Goal: Task Accomplishment & Management: Use online tool/utility

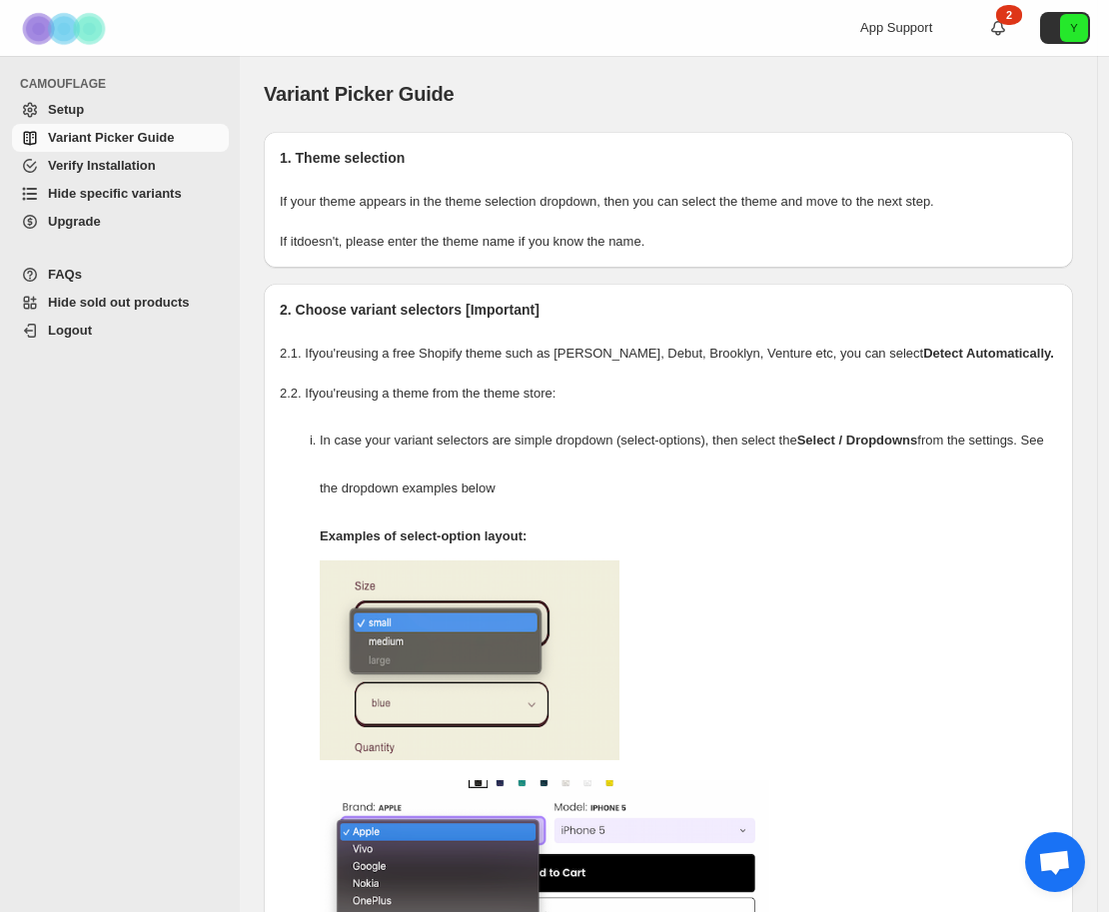
click at [125, 190] on span "Hide specific variants" at bounding box center [115, 193] width 134 height 15
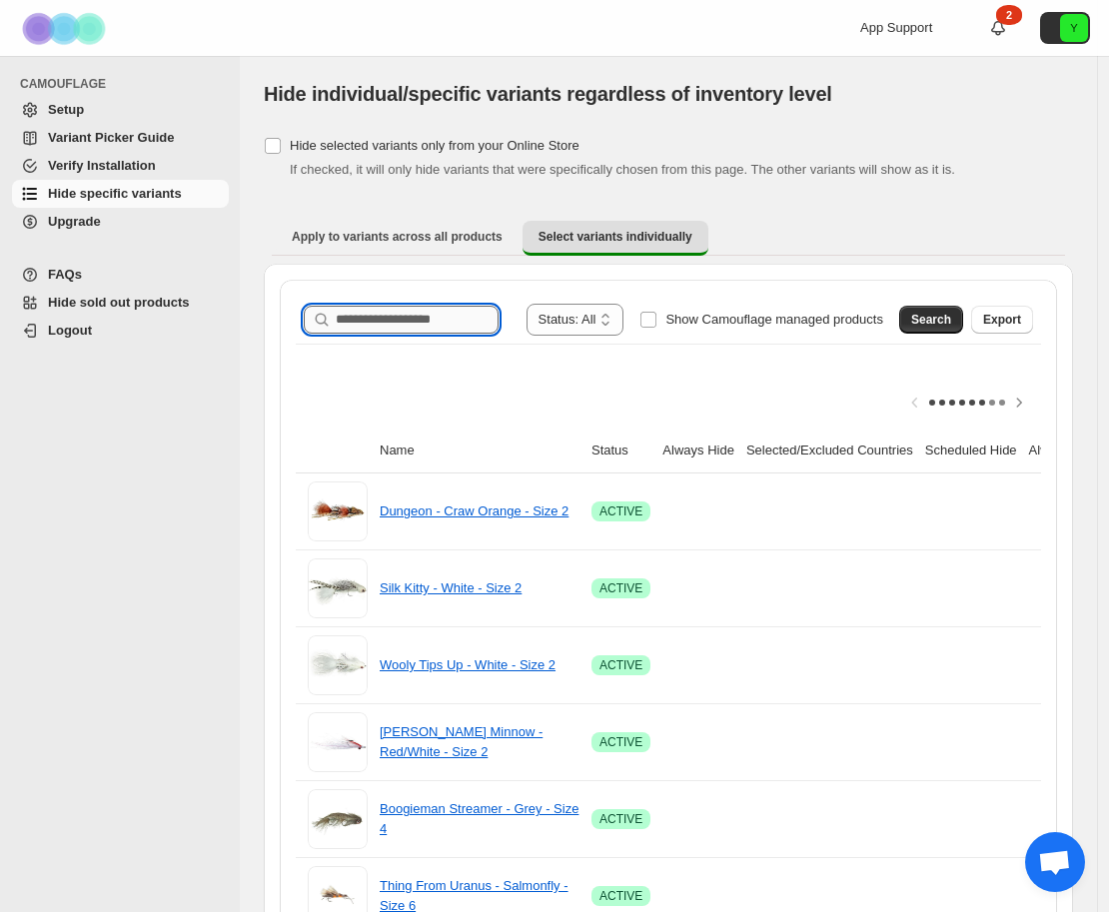
click at [408, 326] on input "Search product name" at bounding box center [417, 320] width 163 height 28
type input "**********"
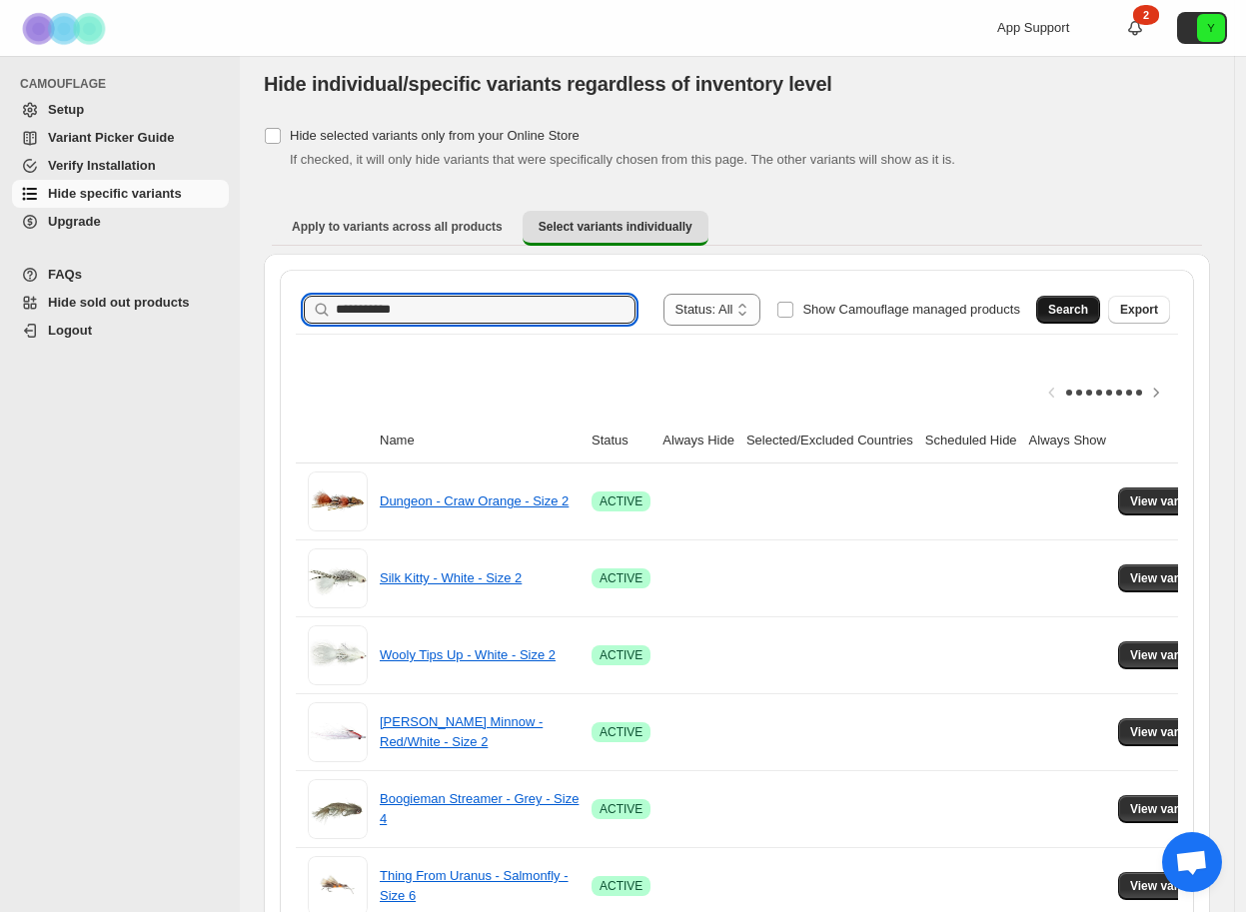
click at [1079, 306] on span "Search" at bounding box center [1068, 310] width 40 height 16
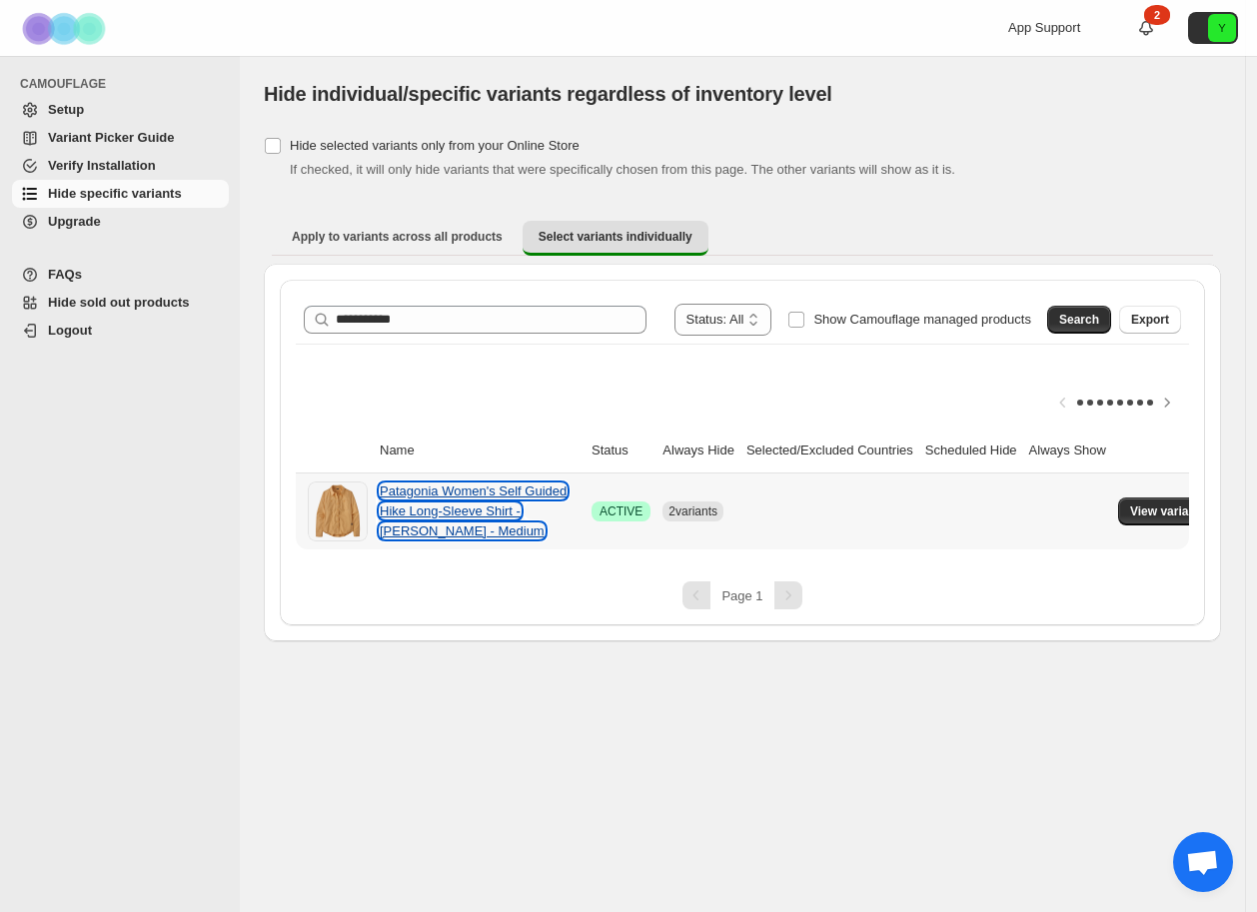
click at [472, 511] on link "Patagonia Women's Self Guided Hike Long-Sleeve Shirt - Sandy Melon - Medium" at bounding box center [473, 511] width 187 height 55
click at [1108, 511] on span "View variants" at bounding box center [1168, 512] width 77 height 16
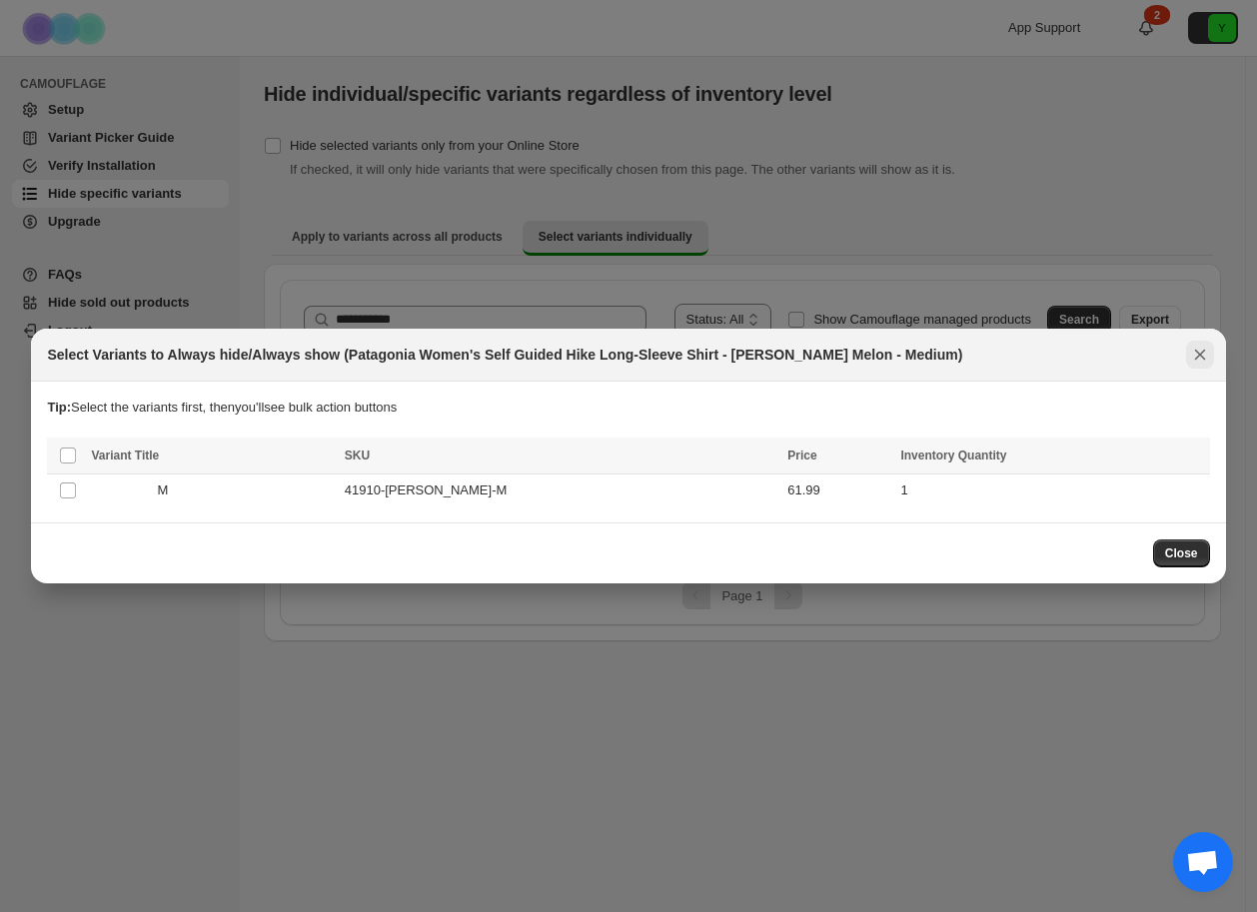
click at [1108, 356] on icon "Close" at bounding box center [1200, 355] width 20 height 20
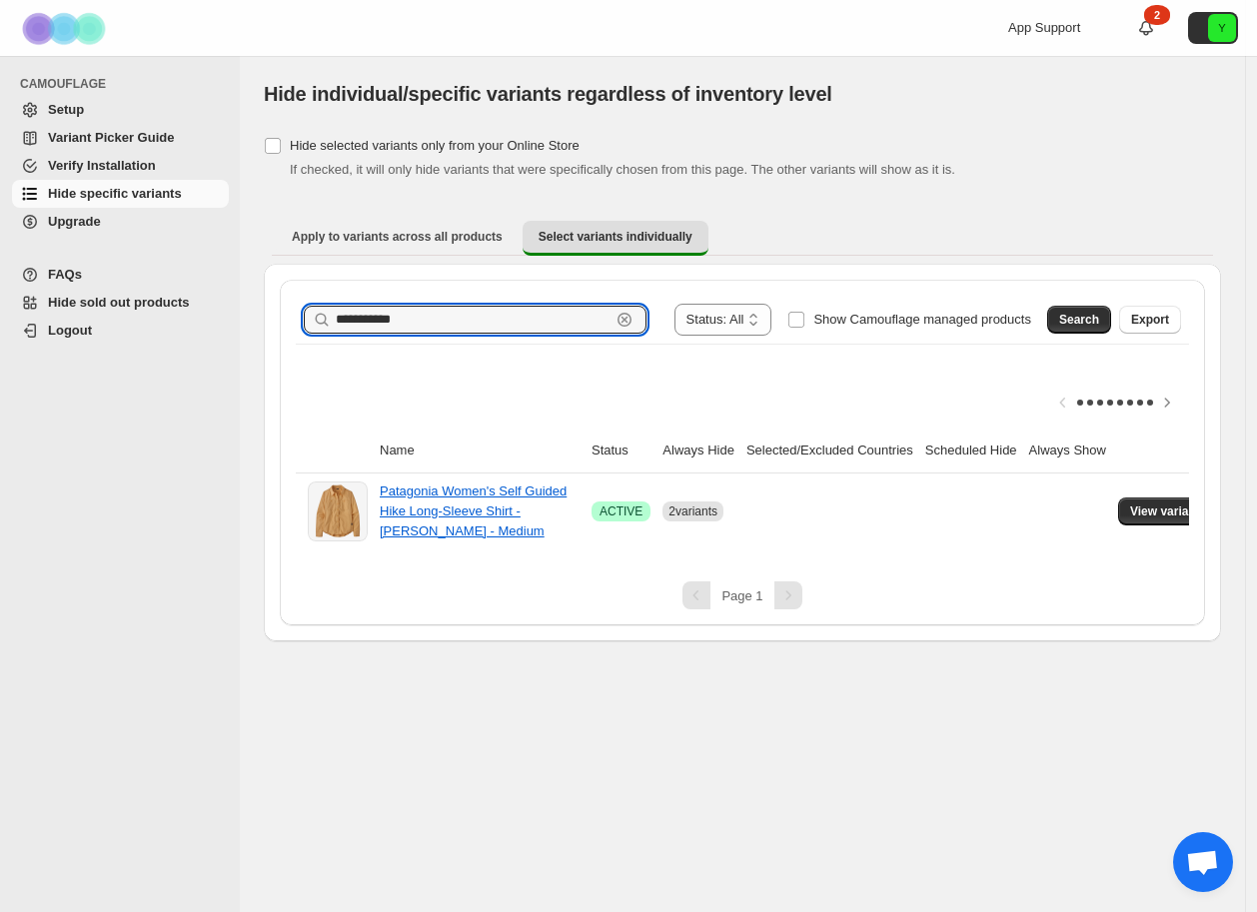
drag, startPoint x: 319, startPoint y: 318, endPoint x: 304, endPoint y: 318, distance: 15.0
click at [304, 318] on div "**********" at bounding box center [475, 320] width 343 height 28
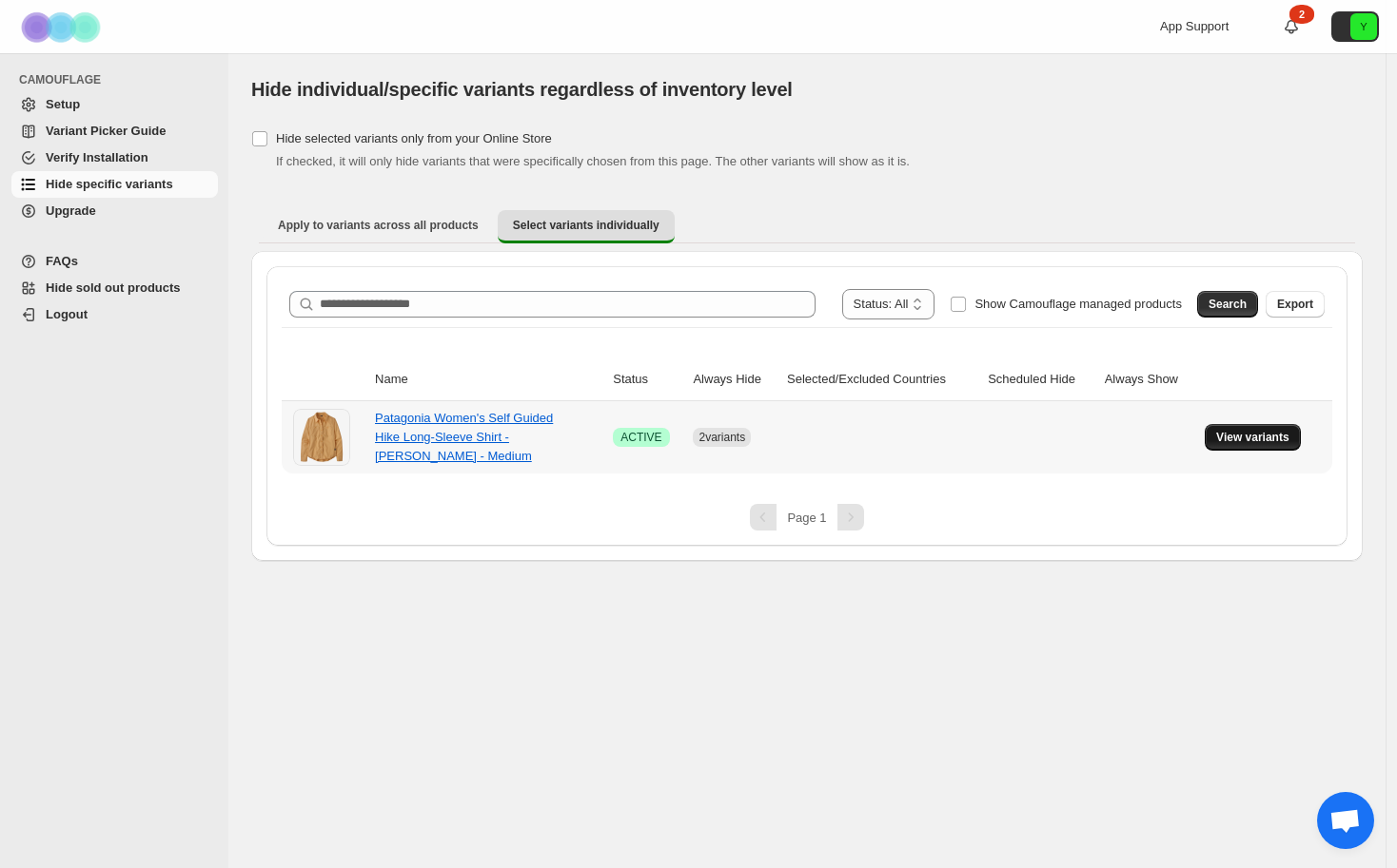
click at [1055, 444] on span "View variants" at bounding box center [1252, 438] width 73 height 15
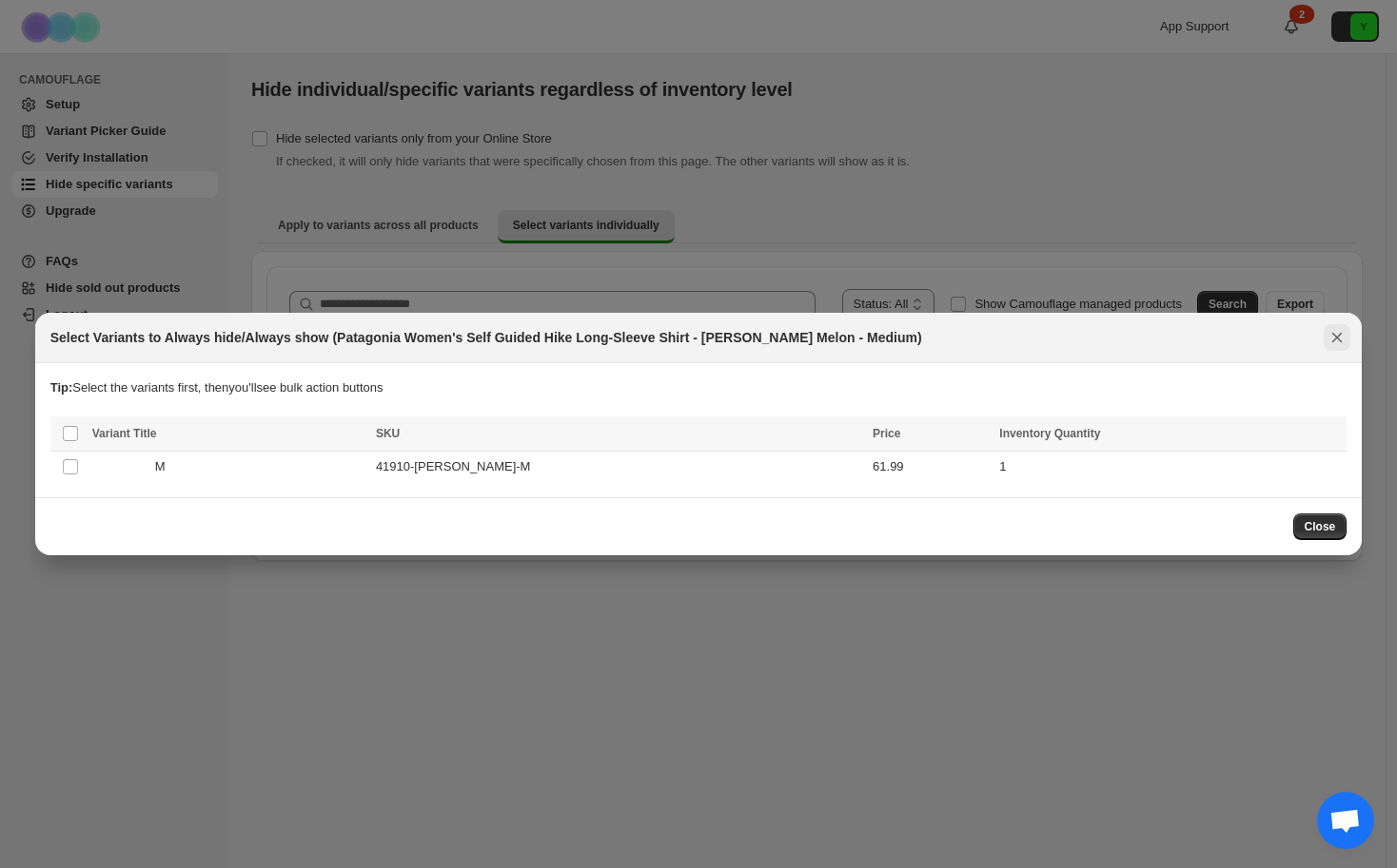
click at [1055, 335] on icon "Close" at bounding box center [1337, 338] width 10 height 10
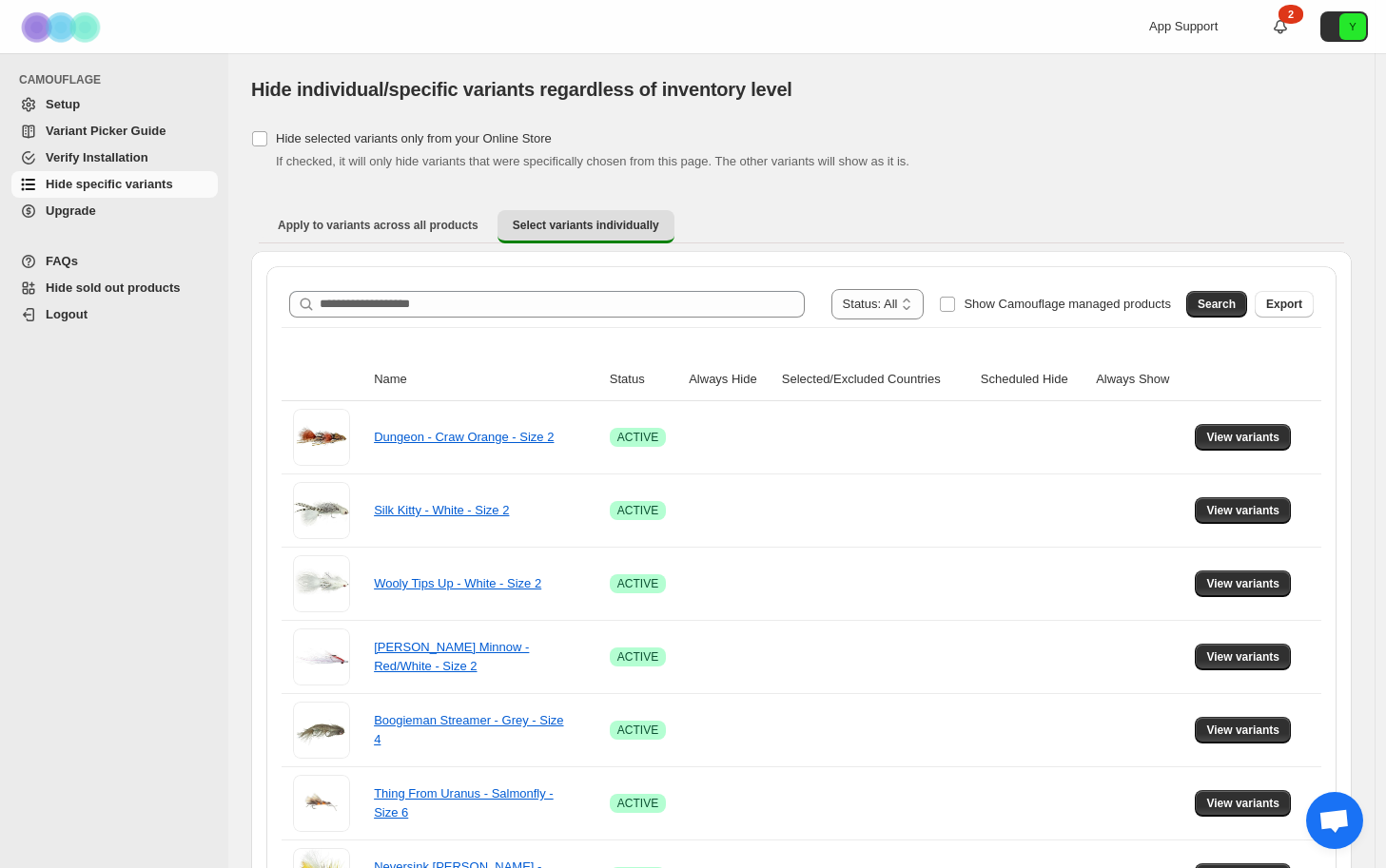
click at [73, 110] on span "Setup" at bounding box center [63, 104] width 34 height 14
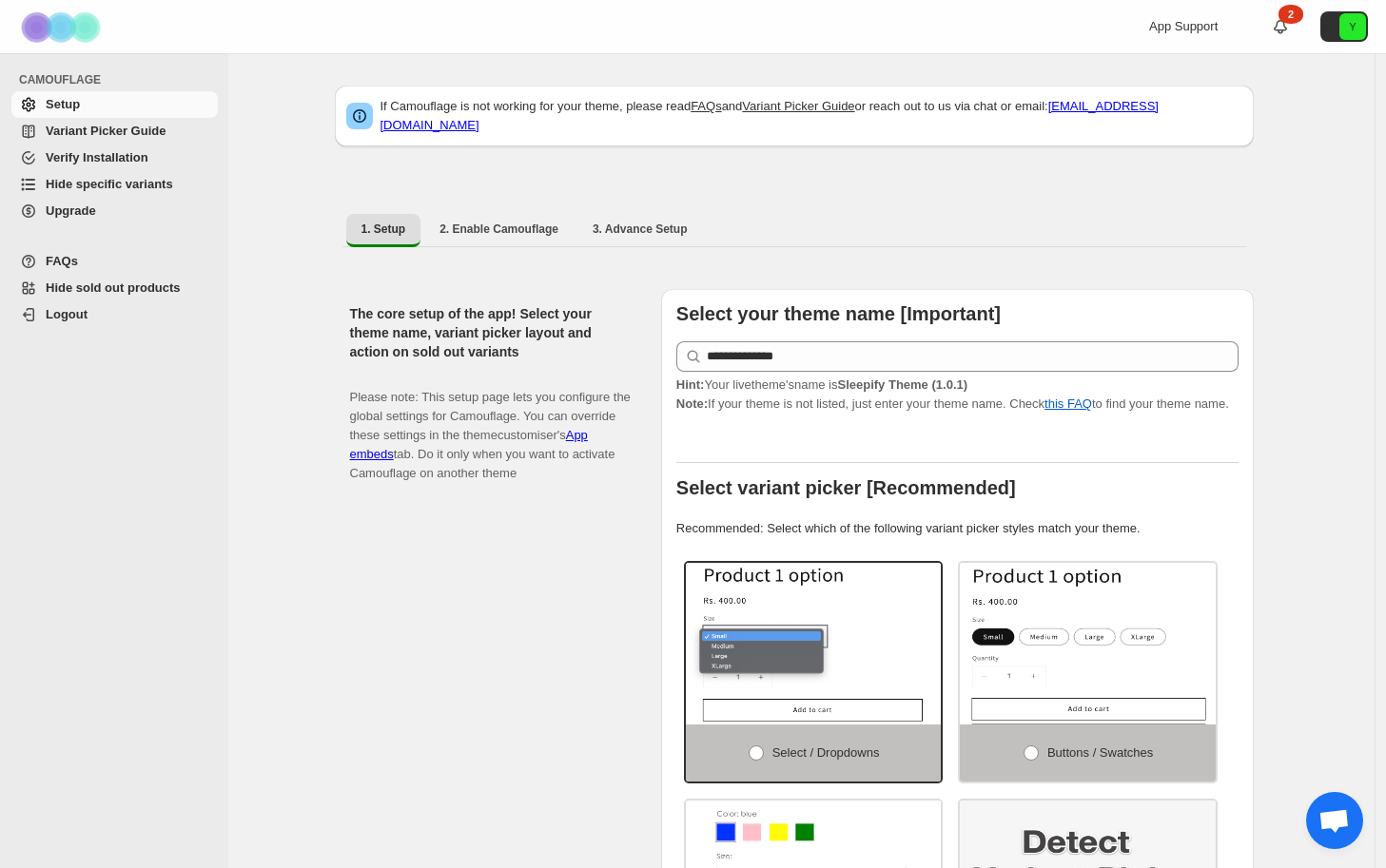
click at [118, 136] on span "Variant Picker Guide" at bounding box center [106, 130] width 120 height 14
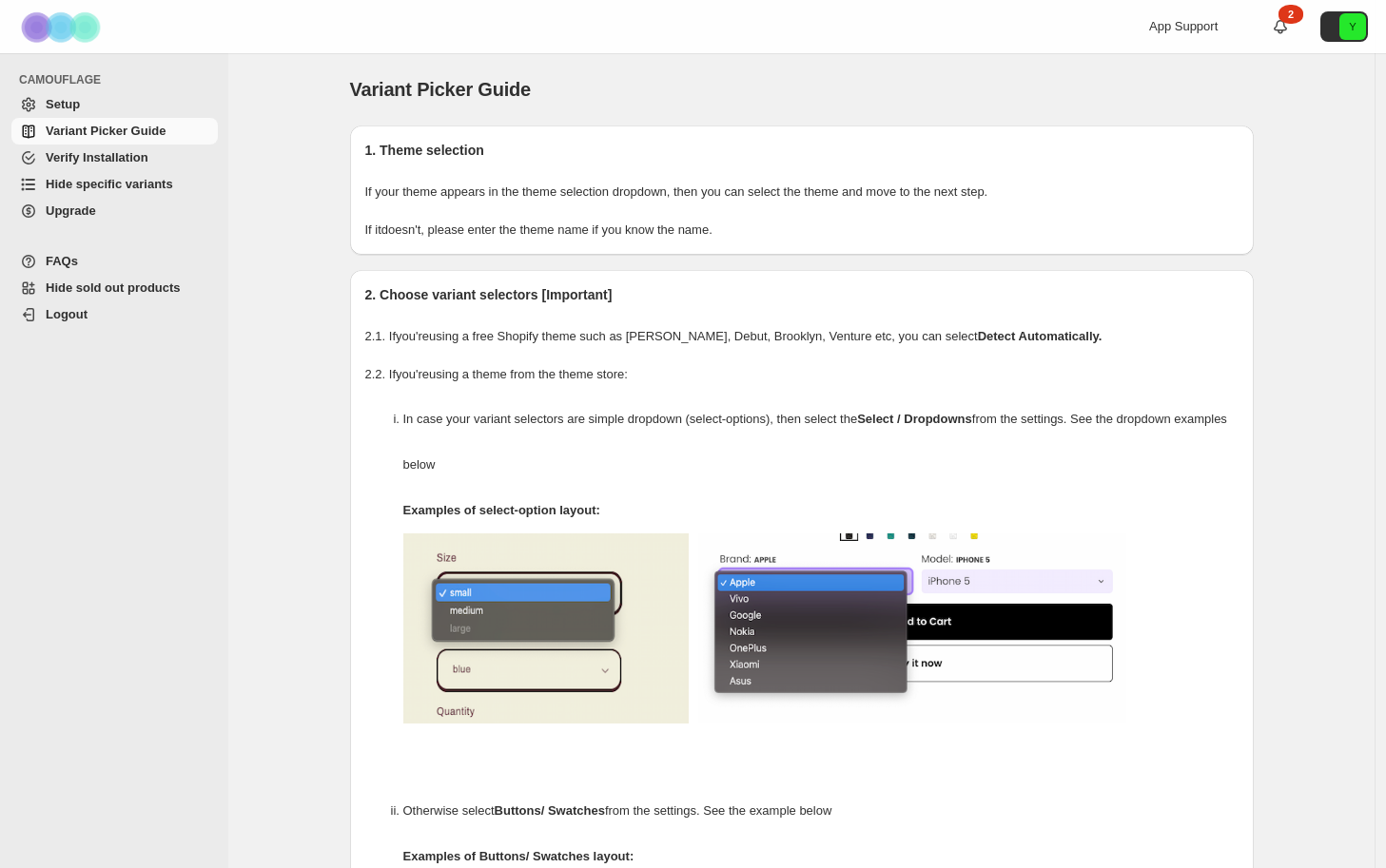
click at [124, 160] on span "Verify Installation" at bounding box center [97, 157] width 103 height 14
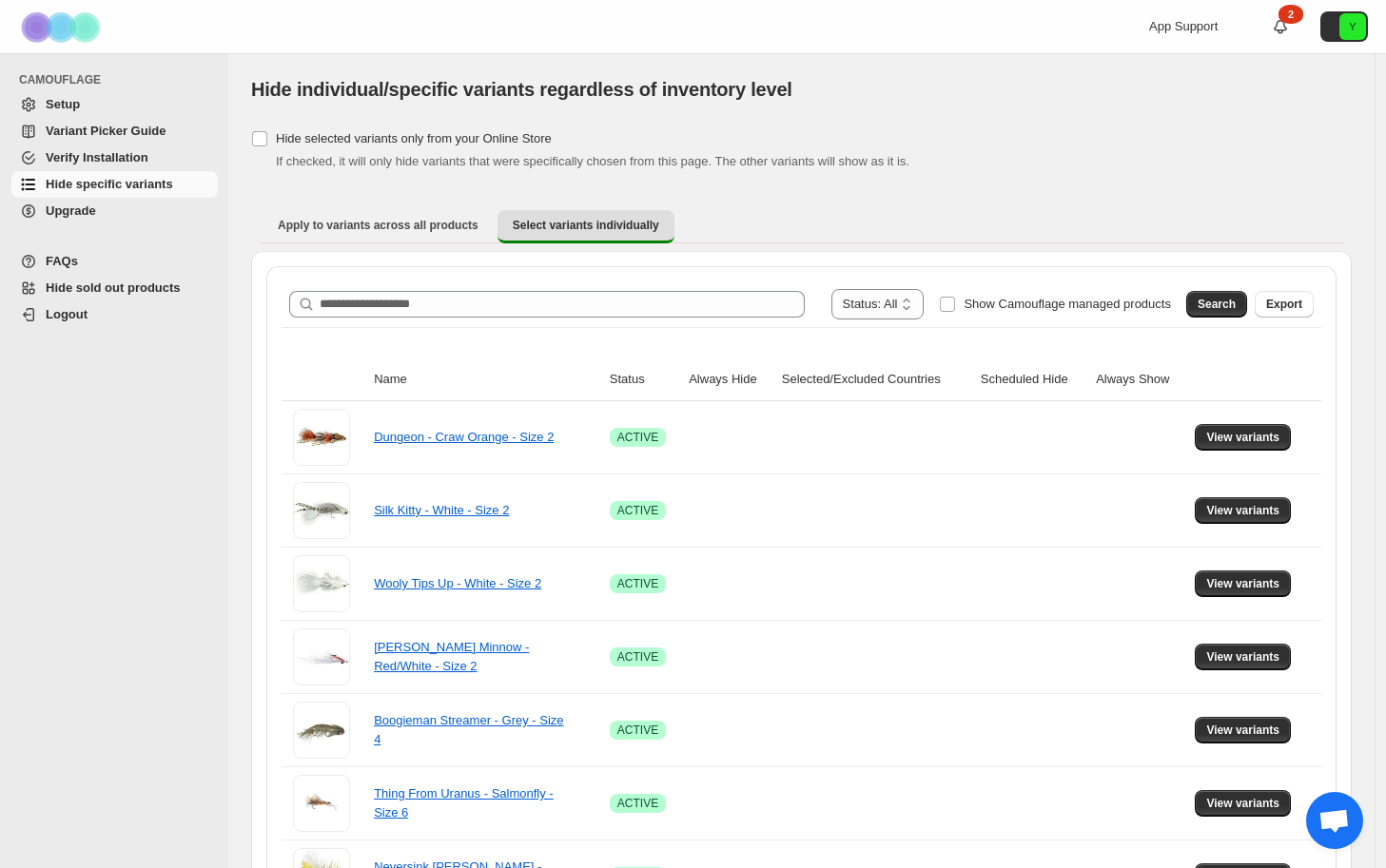
click at [118, 161] on span "Verify Installation" at bounding box center [97, 157] width 103 height 14
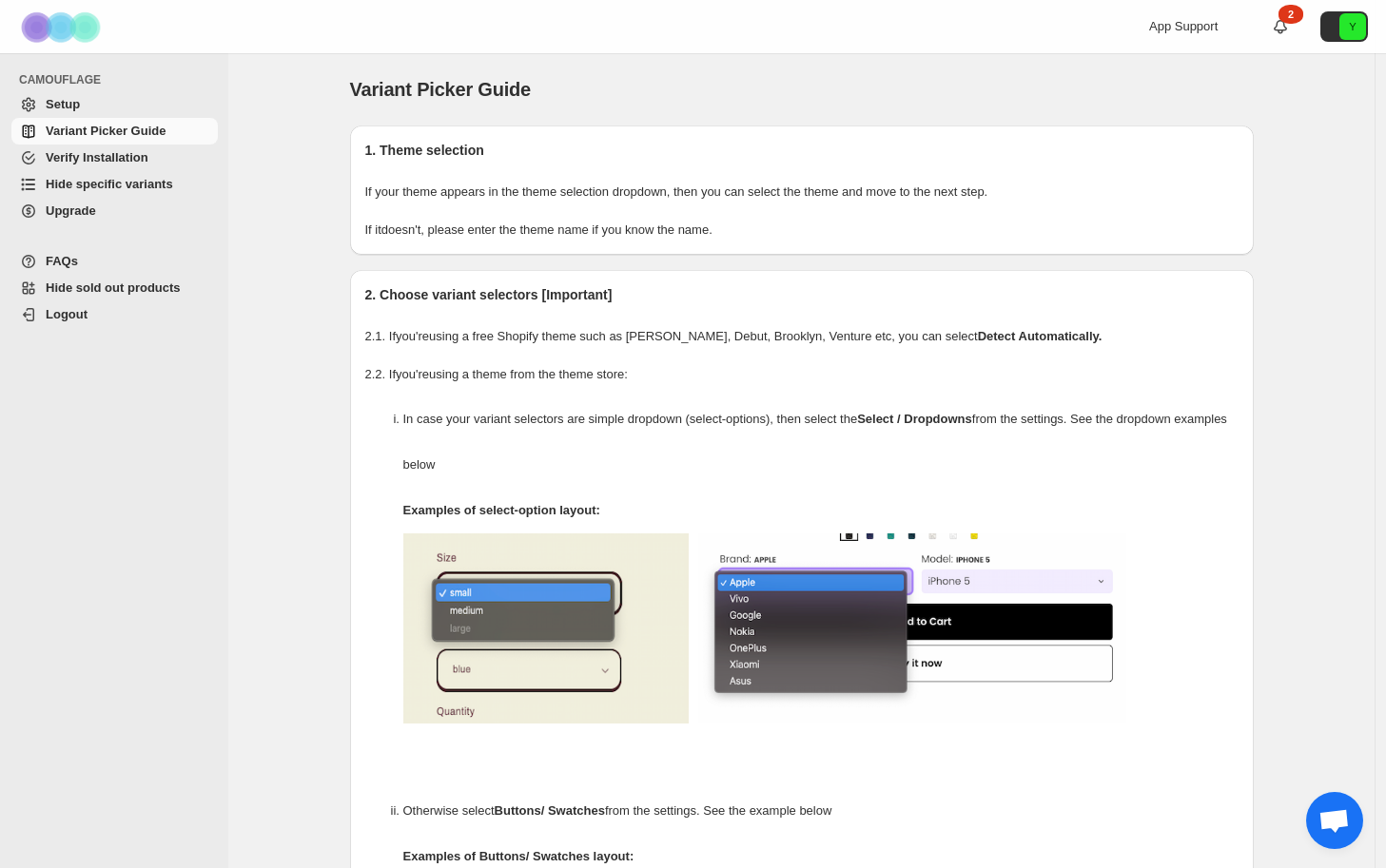
click at [89, 187] on span "Hide specific variants" at bounding box center [109, 184] width 128 height 14
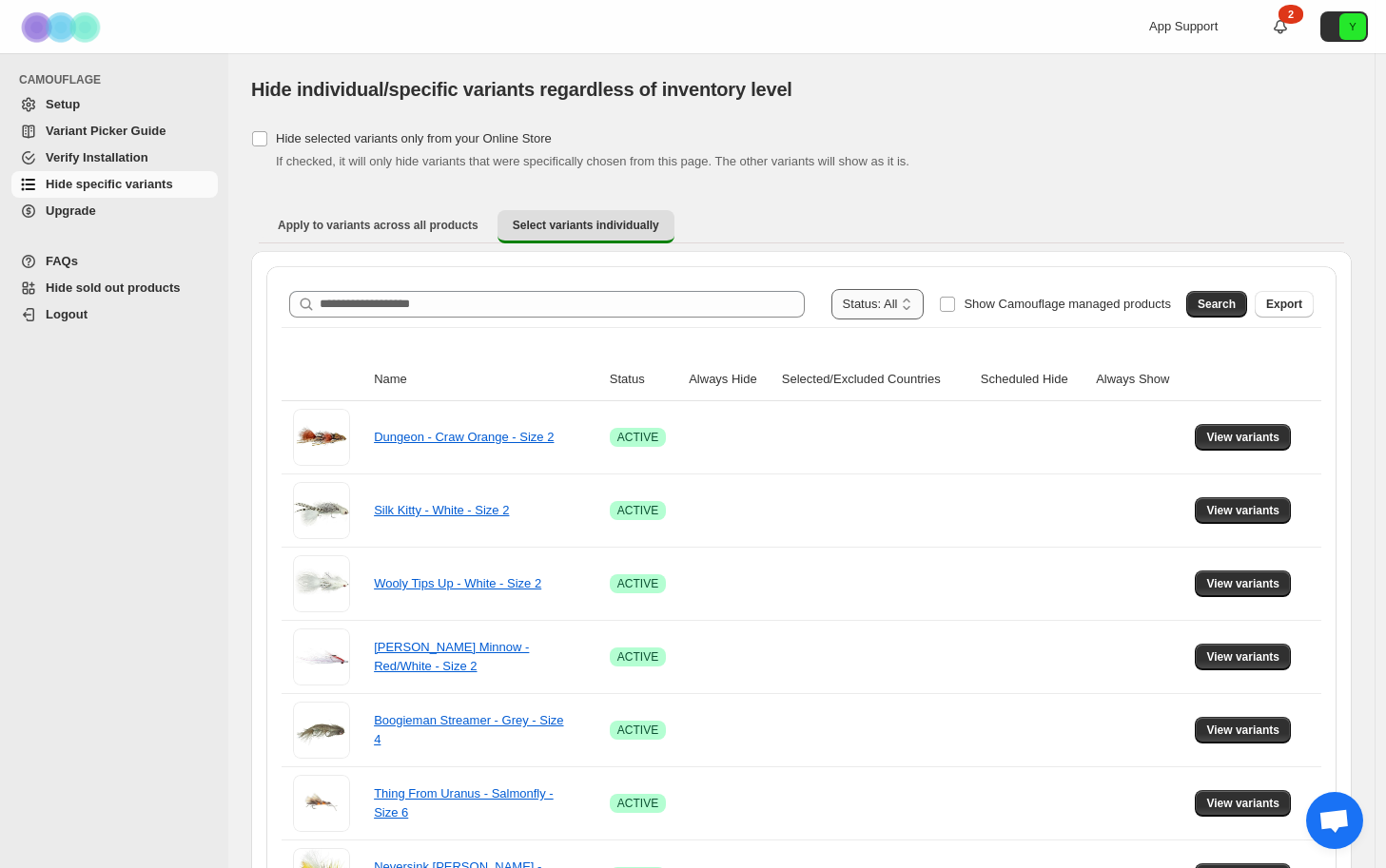
click at [902, 307] on select "**********" at bounding box center [878, 305] width 93 height 30
click at [1218, 309] on span "Search" at bounding box center [1217, 305] width 38 height 15
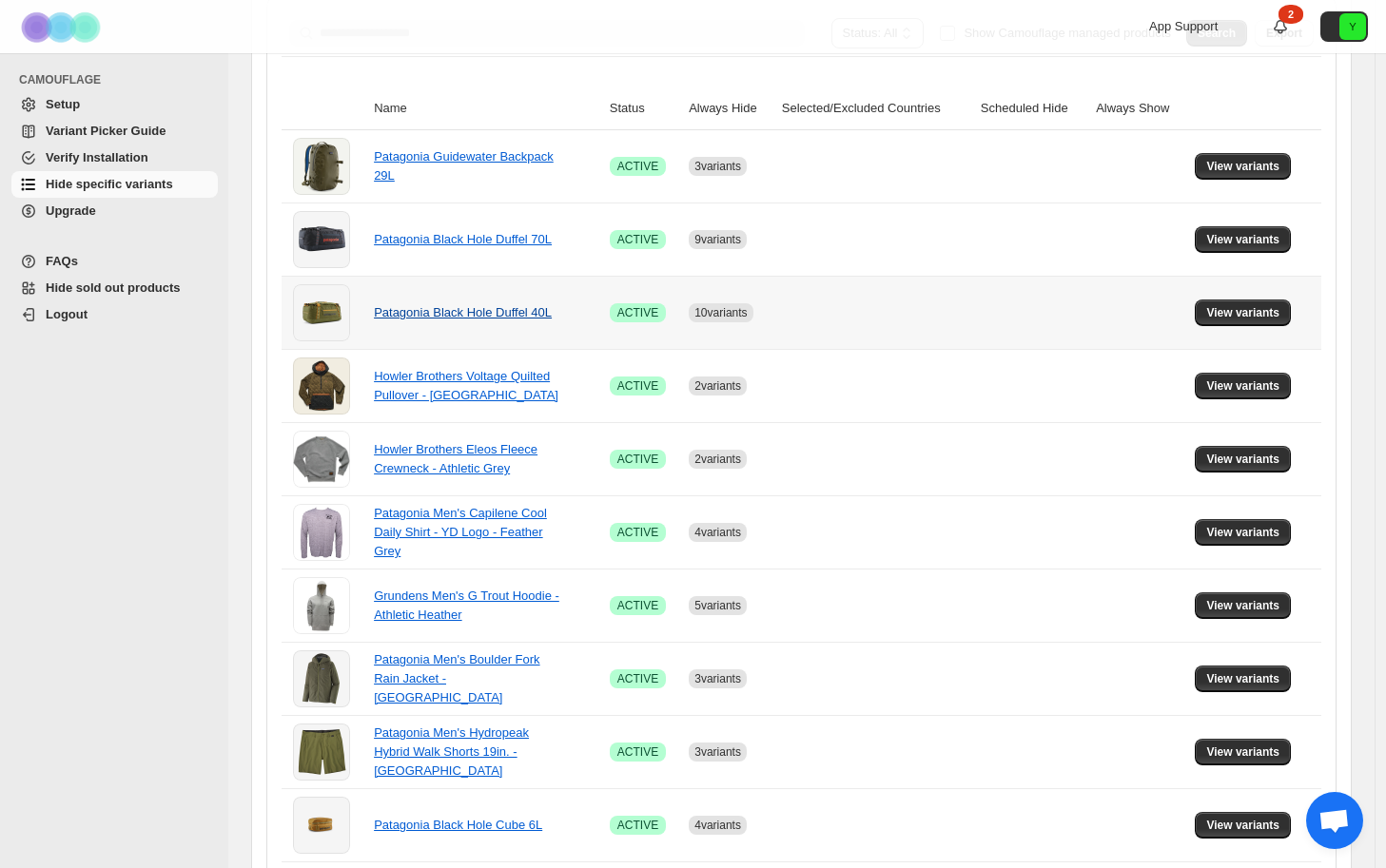
scroll to position [276, 0]
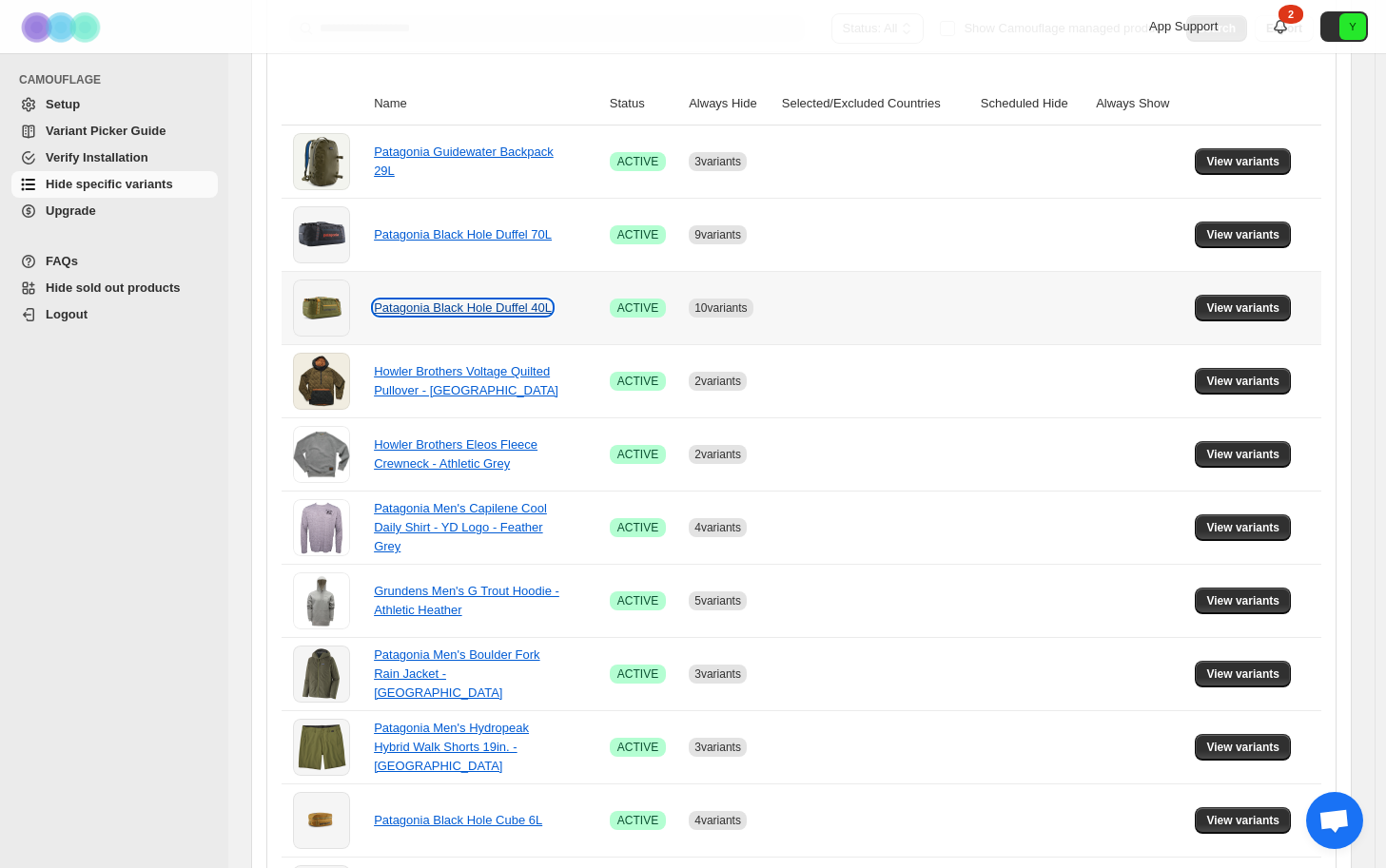
click at [485, 313] on link "Patagonia Black Hole Duffel 40L" at bounding box center [463, 307] width 178 height 14
click at [442, 306] on link "Patagonia Black Hole Duffel 40L" at bounding box center [463, 307] width 178 height 14
click at [1237, 310] on span "View variants" at bounding box center [1242, 308] width 73 height 15
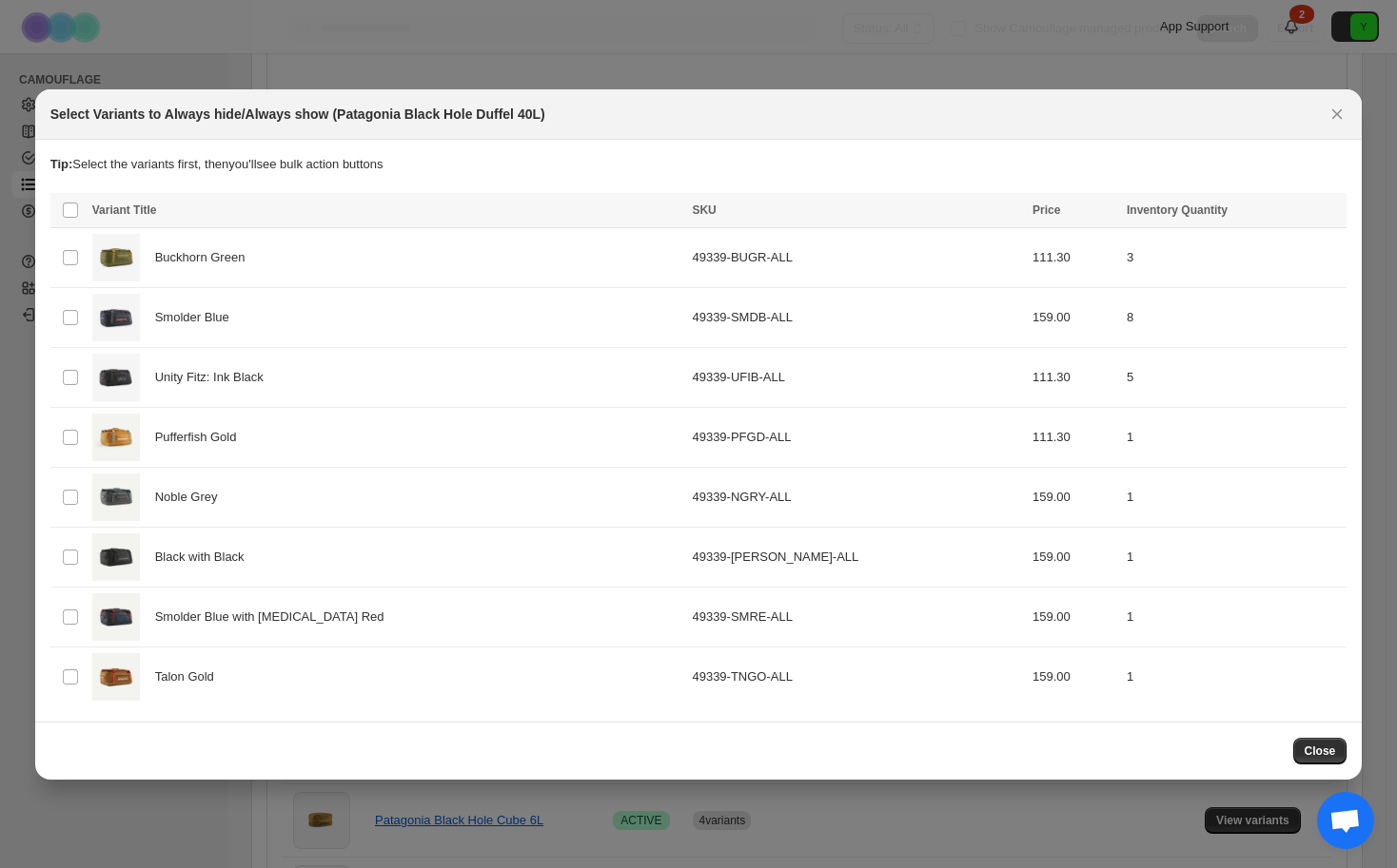
click at [1338, 109] on icon "Close" at bounding box center [1337, 114] width 19 height 19
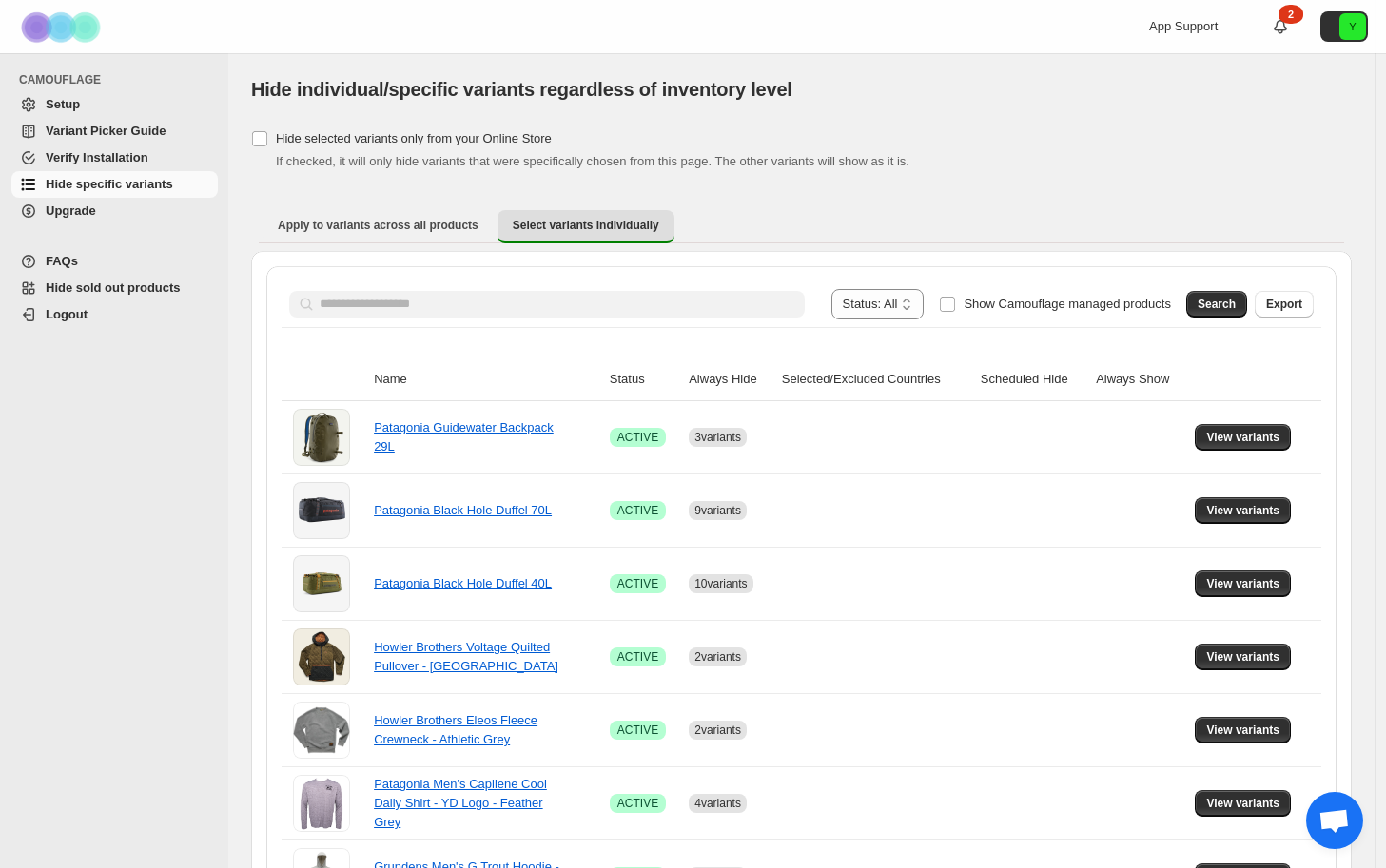
scroll to position [0, 0]
click at [76, 176] on span "Hide specific variants" at bounding box center [129, 185] width 168 height 19
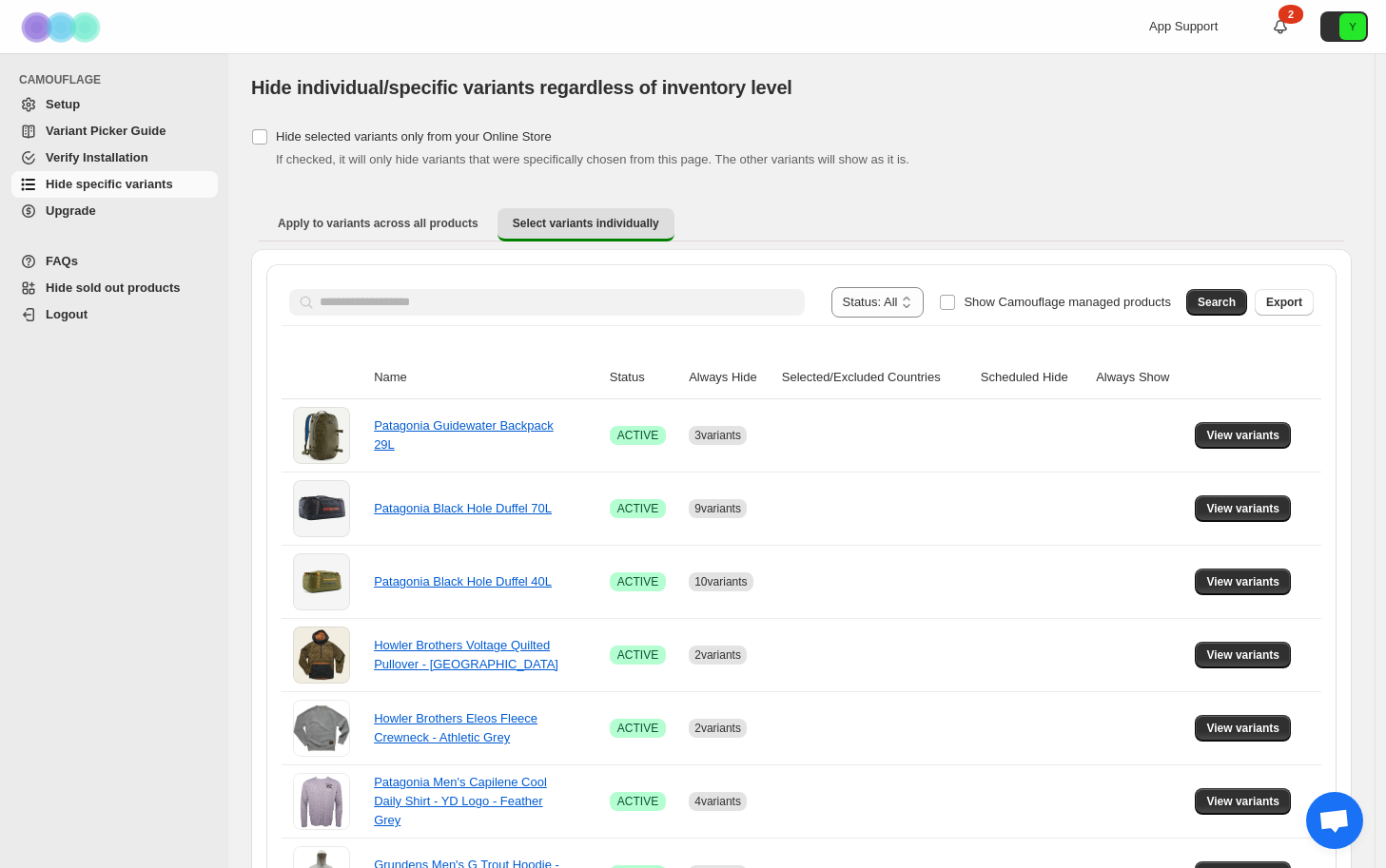
scroll to position [5, 0]
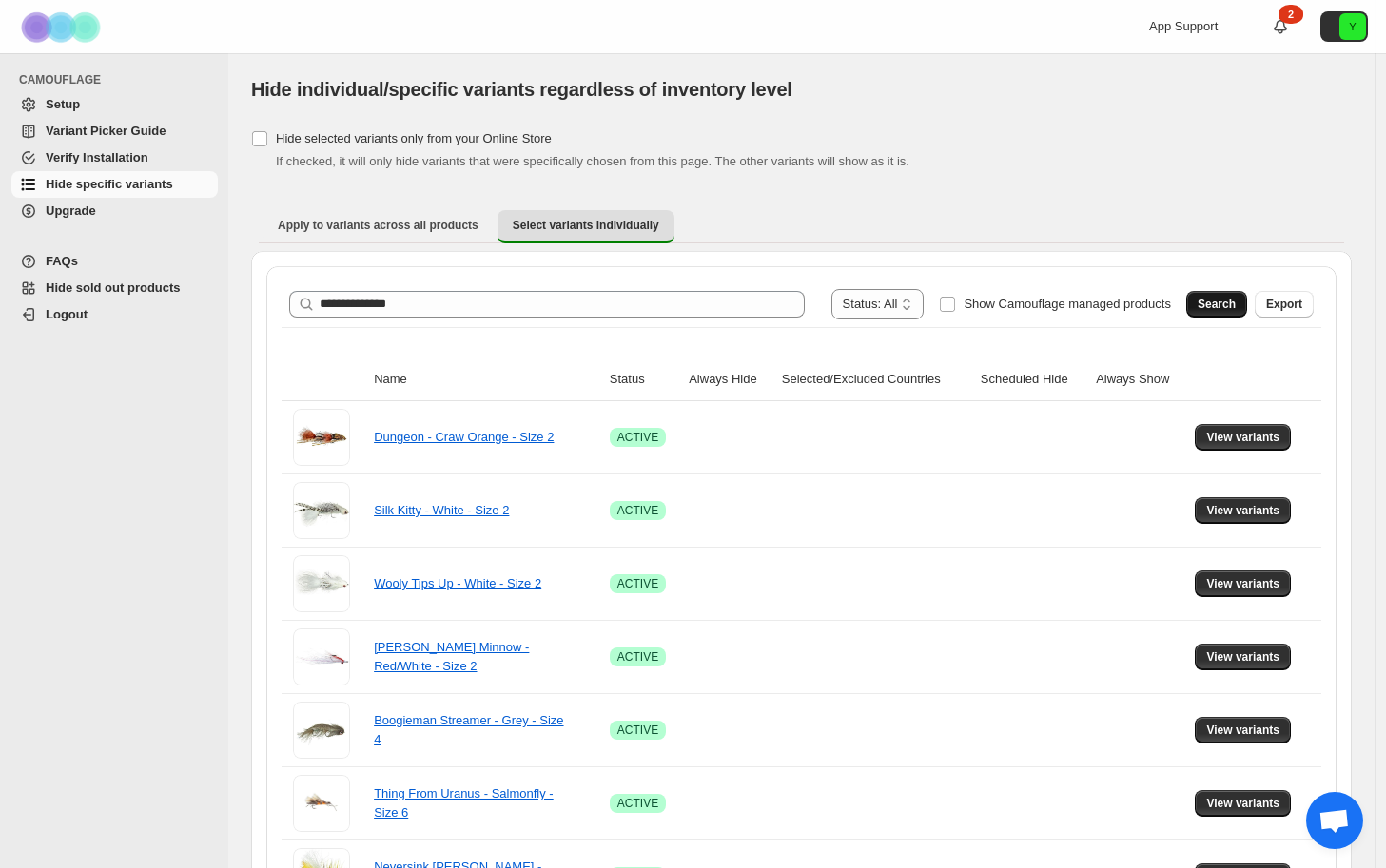
click at [1247, 303] on button "Search" at bounding box center [1217, 305] width 61 height 27
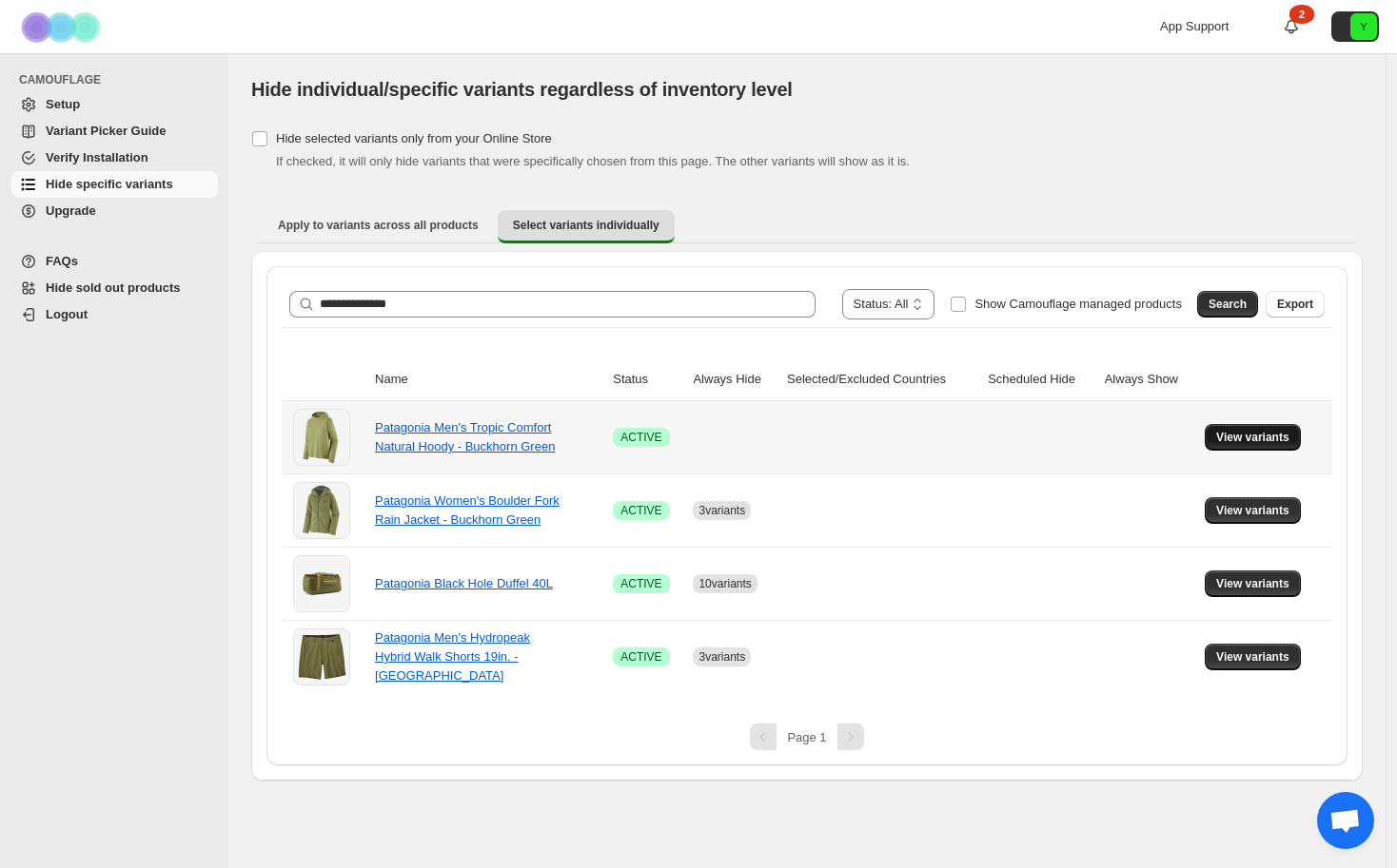
click at [1278, 443] on span "View variants" at bounding box center [1252, 438] width 73 height 15
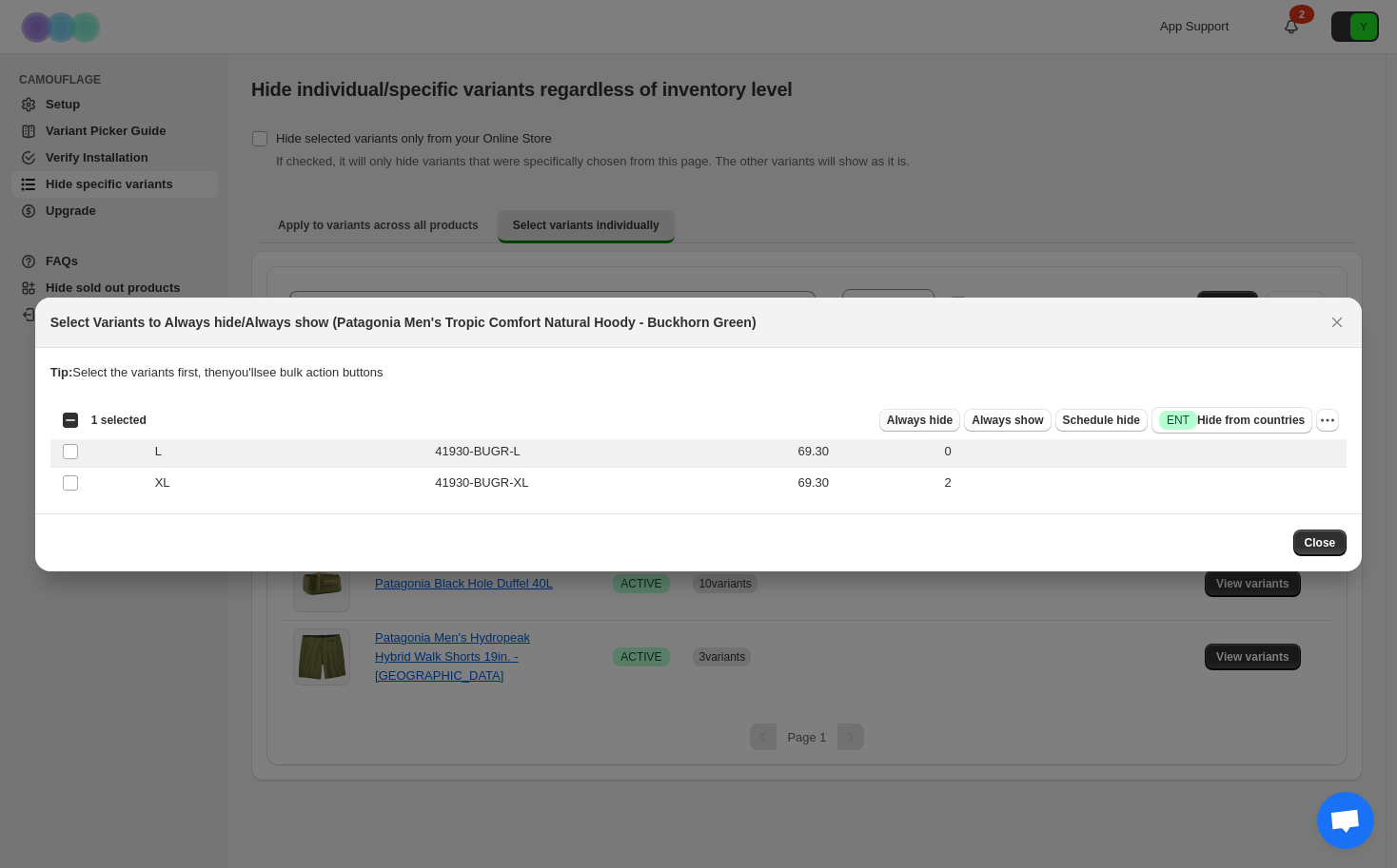
click at [926, 421] on span "Always hide" at bounding box center [919, 421] width 66 height 15
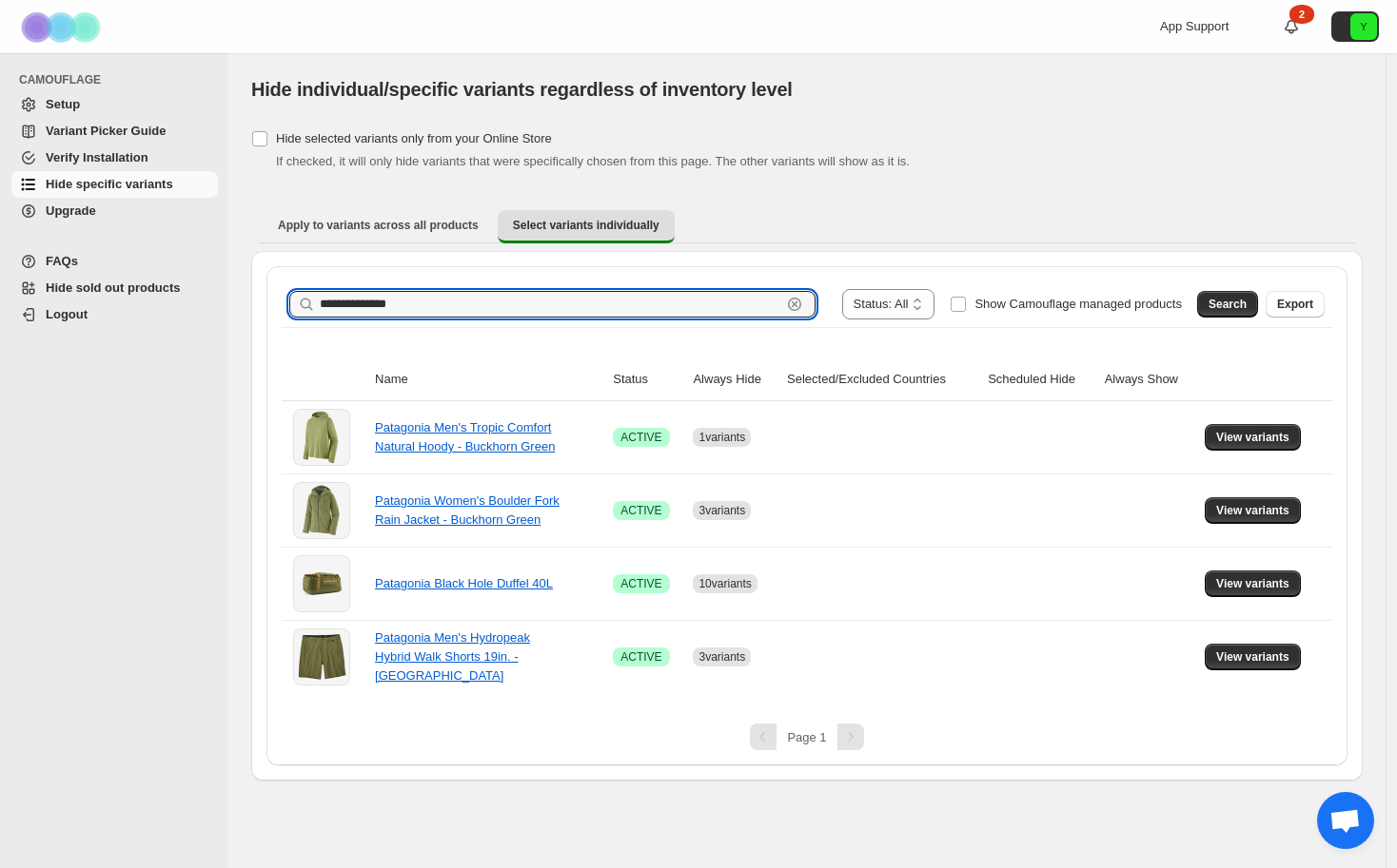
drag, startPoint x: 430, startPoint y: 309, endPoint x: 317, endPoint y: 278, distance: 117.2
click at [317, 278] on div "**********" at bounding box center [807, 516] width 1081 height 500
click at [1224, 307] on span "Search" at bounding box center [1227, 305] width 38 height 15
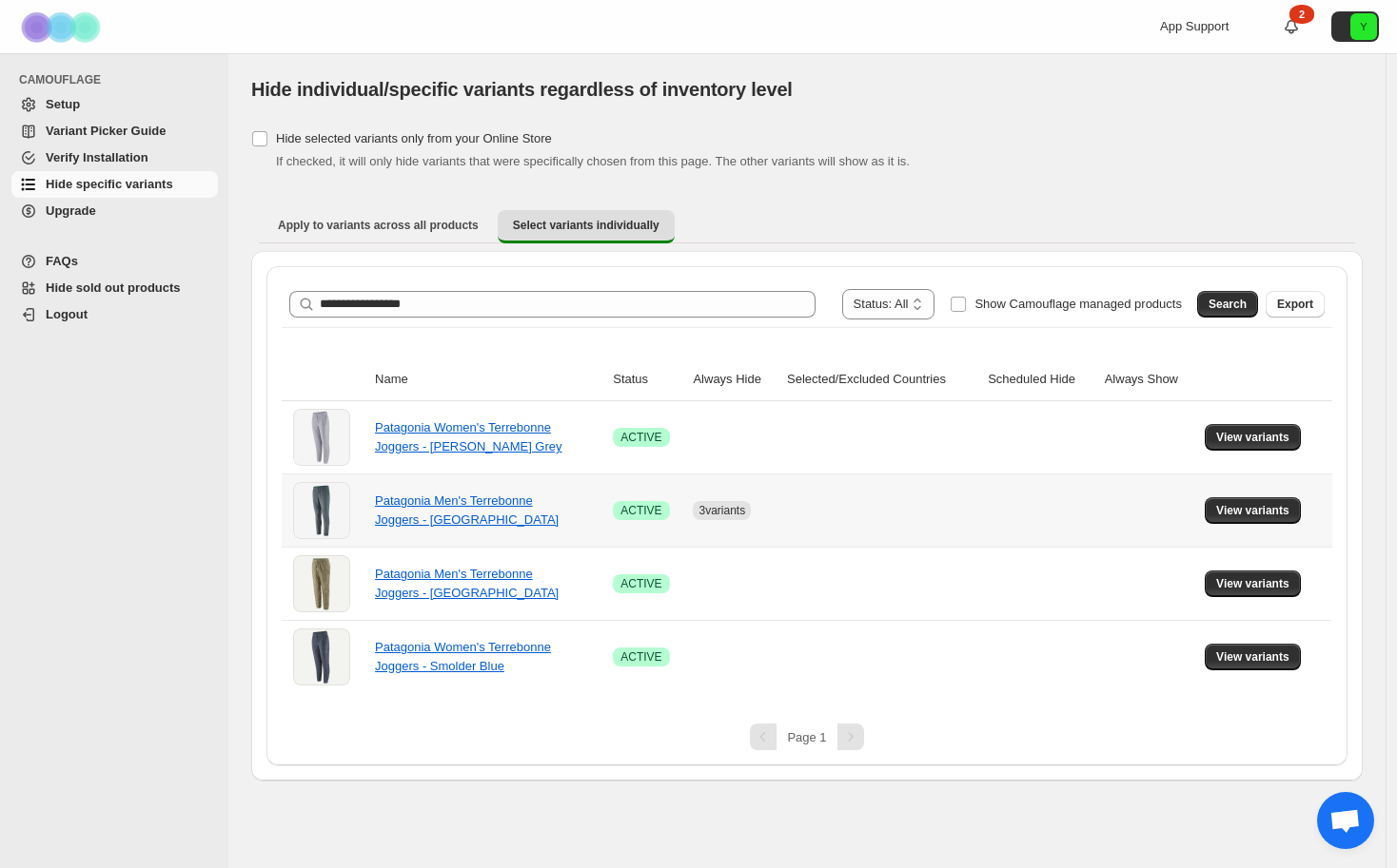
click at [1252, 524] on td "View variants" at bounding box center [1266, 510] width 133 height 73
click at [1251, 515] on span "View variants" at bounding box center [1252, 511] width 73 height 15
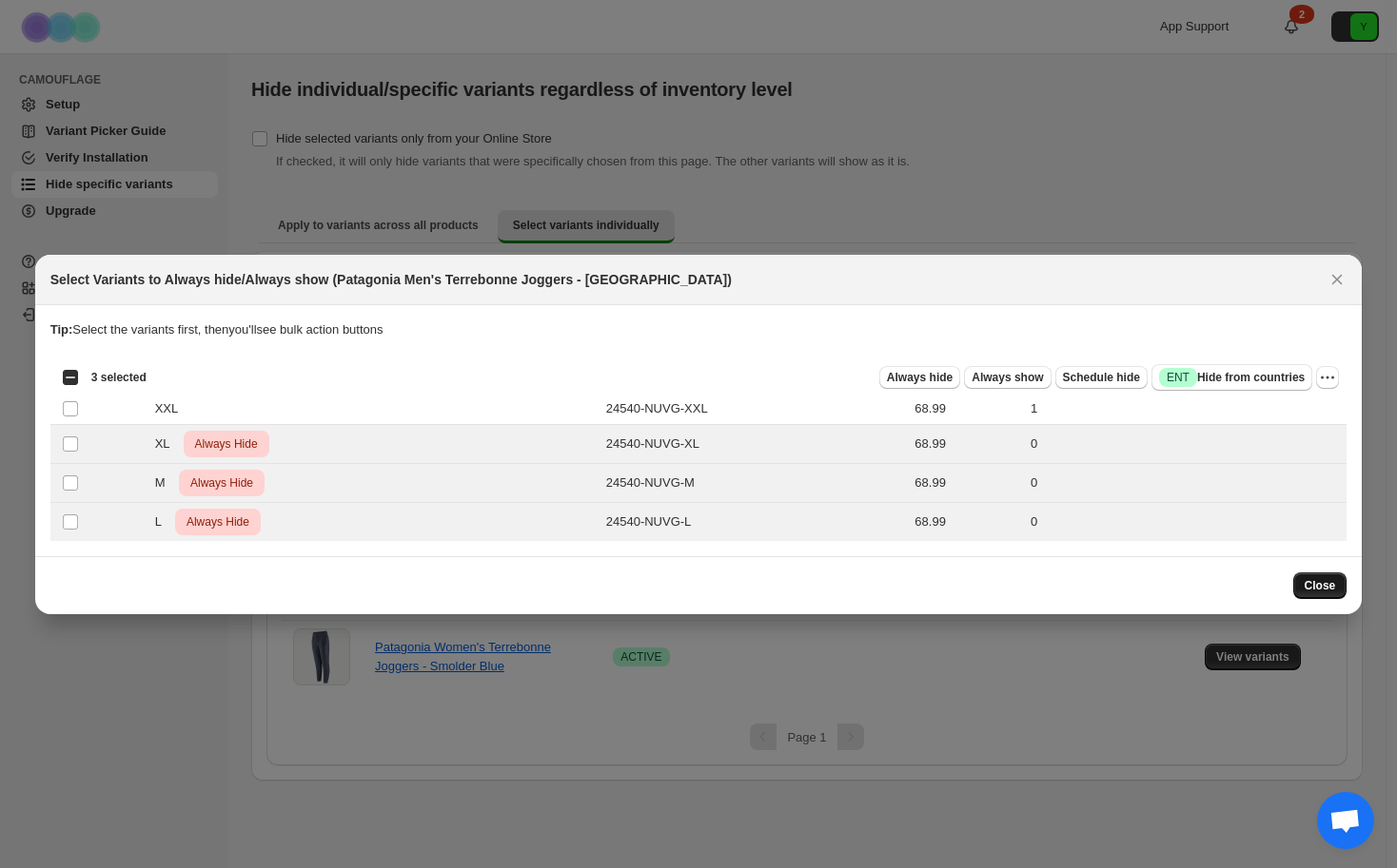
click at [1324, 585] on span "Close" at bounding box center [1320, 585] width 31 height 15
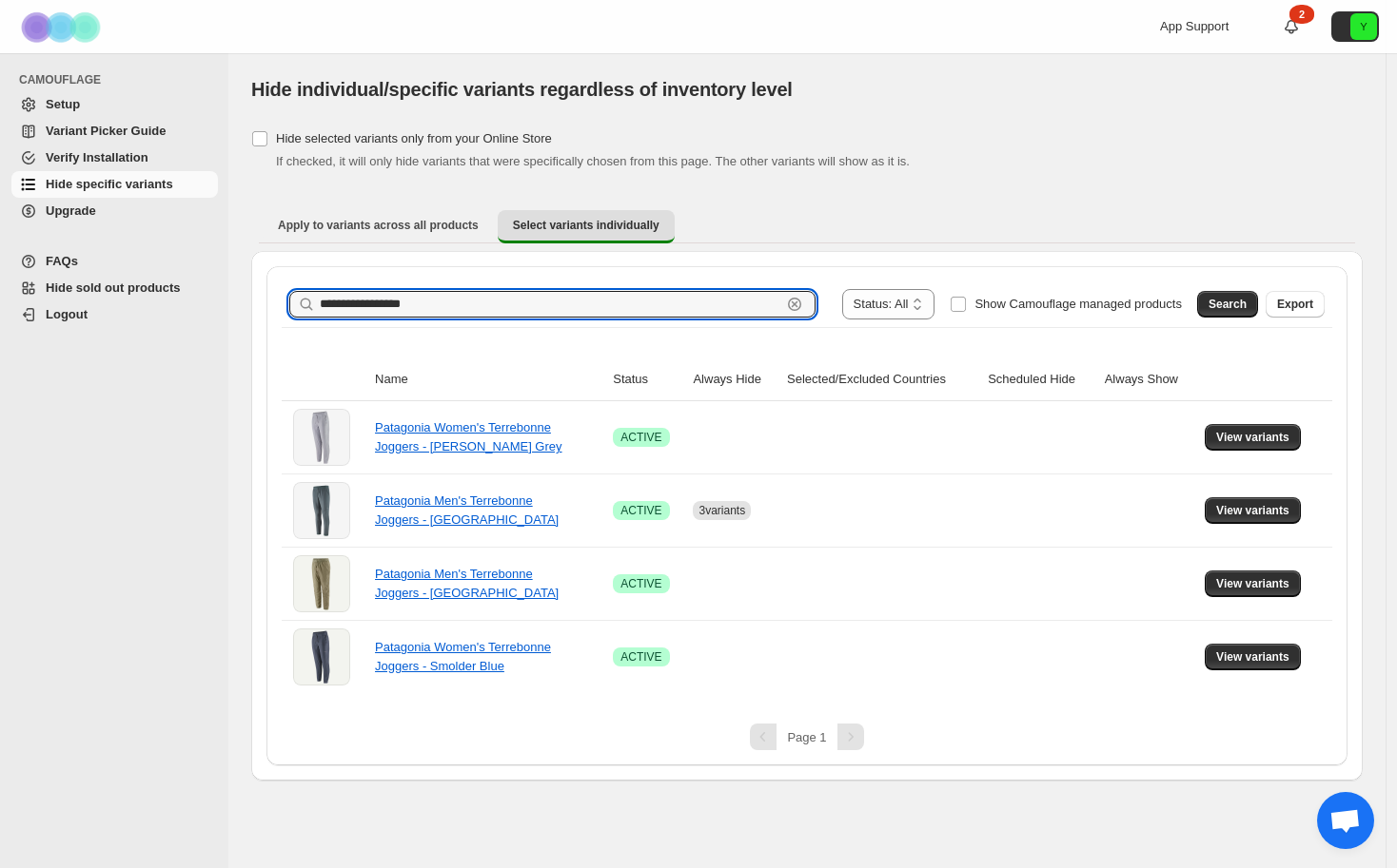
drag, startPoint x: 470, startPoint y: 297, endPoint x: 356, endPoint y: 283, distance: 114.9
click at [354, 285] on div "**********" at bounding box center [807, 305] width 1050 height 46
type input "**********"
click at [1228, 297] on span "Search" at bounding box center [1227, 305] width 38 height 15
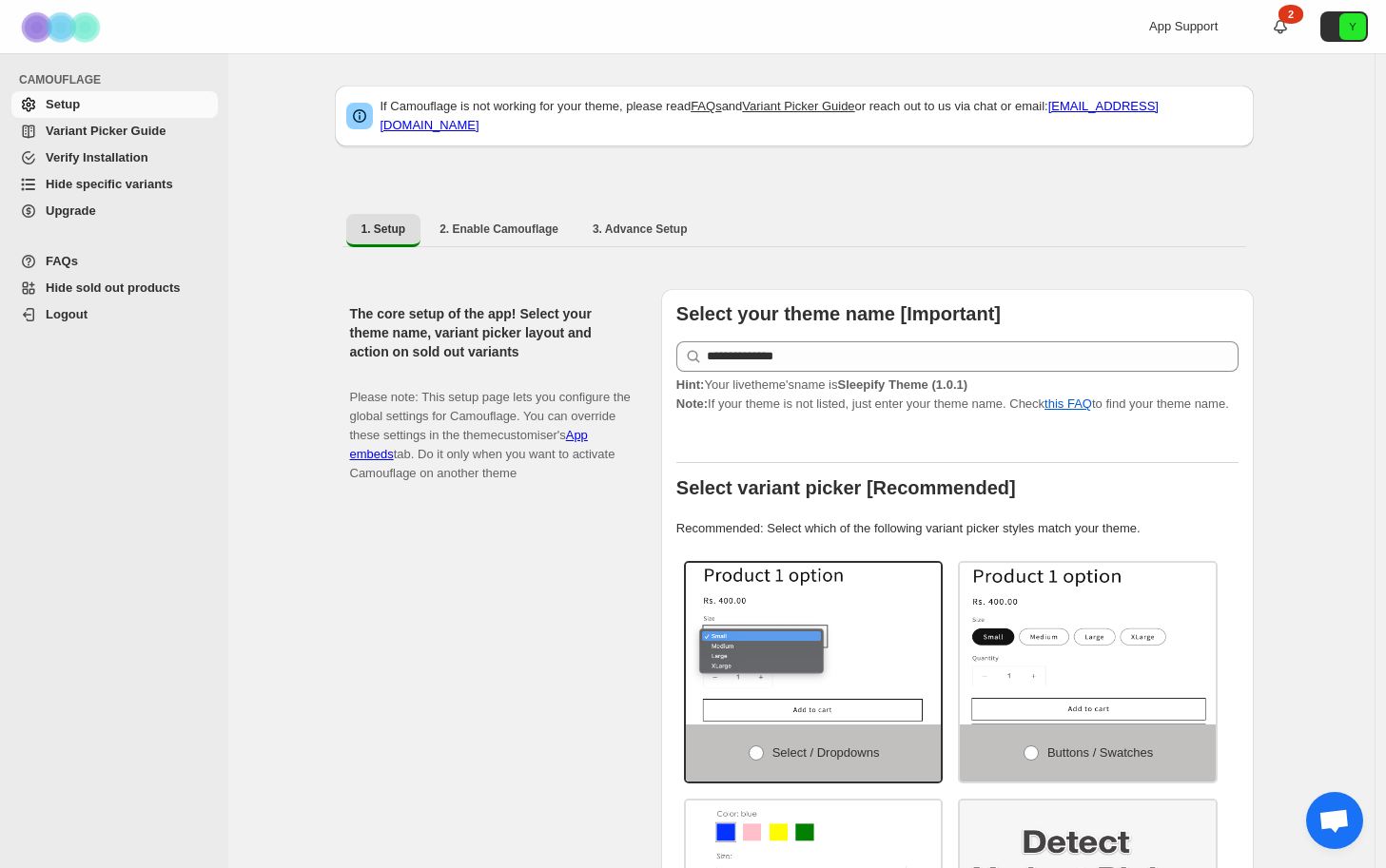
click at [91, 187] on span "Hide specific variants" at bounding box center [109, 184] width 128 height 14
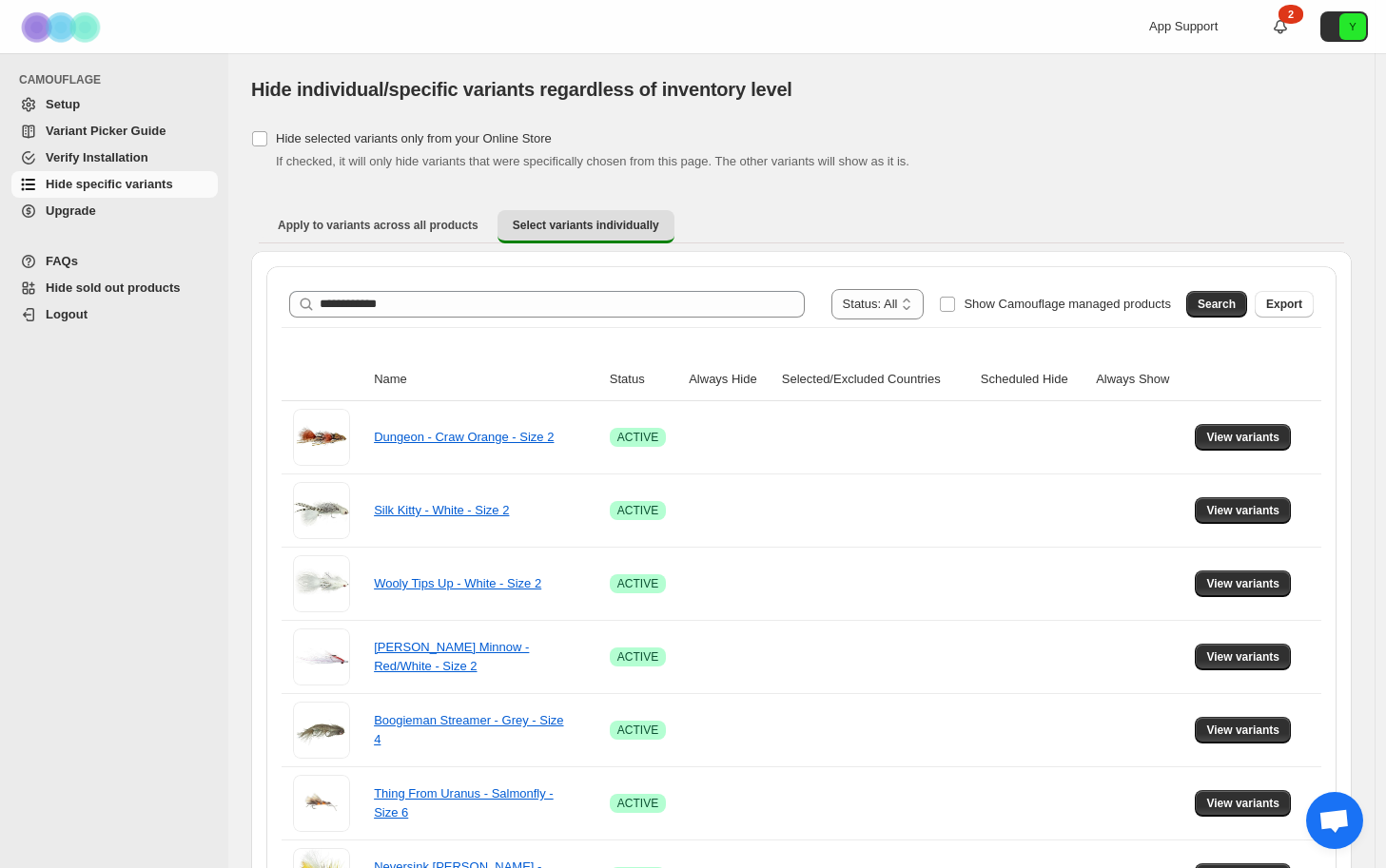
type input "**********"
click at [1233, 306] on span "Search" at bounding box center [1217, 305] width 38 height 15
